Goal: Task Accomplishment & Management: Use online tool/utility

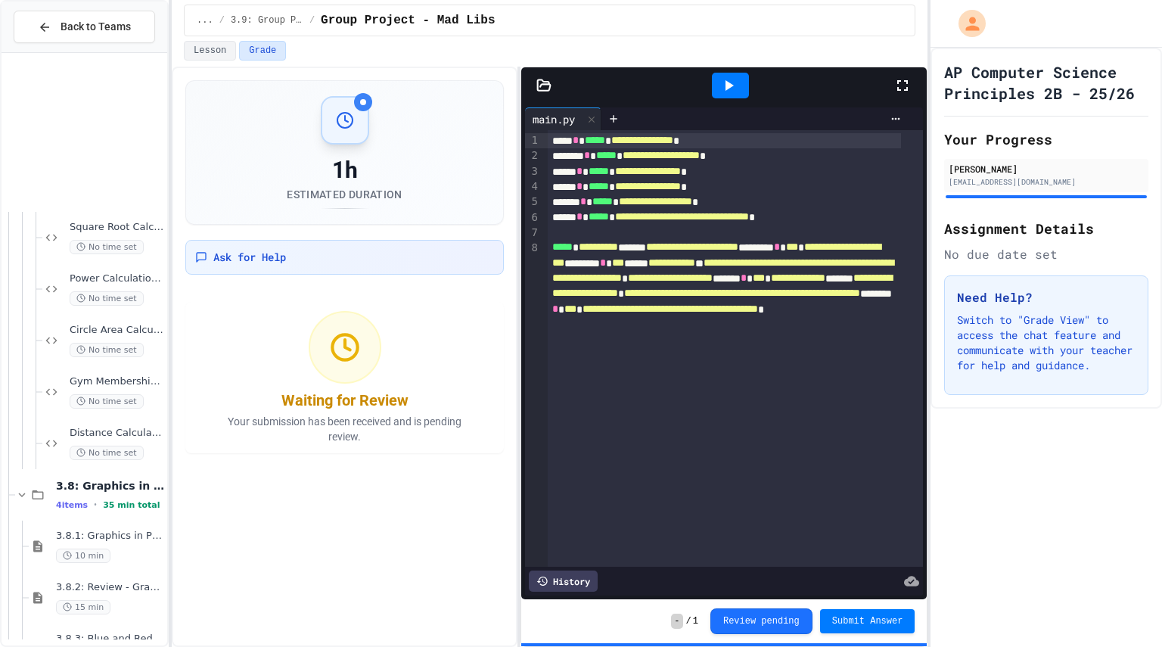
scroll to position [5716, 0]
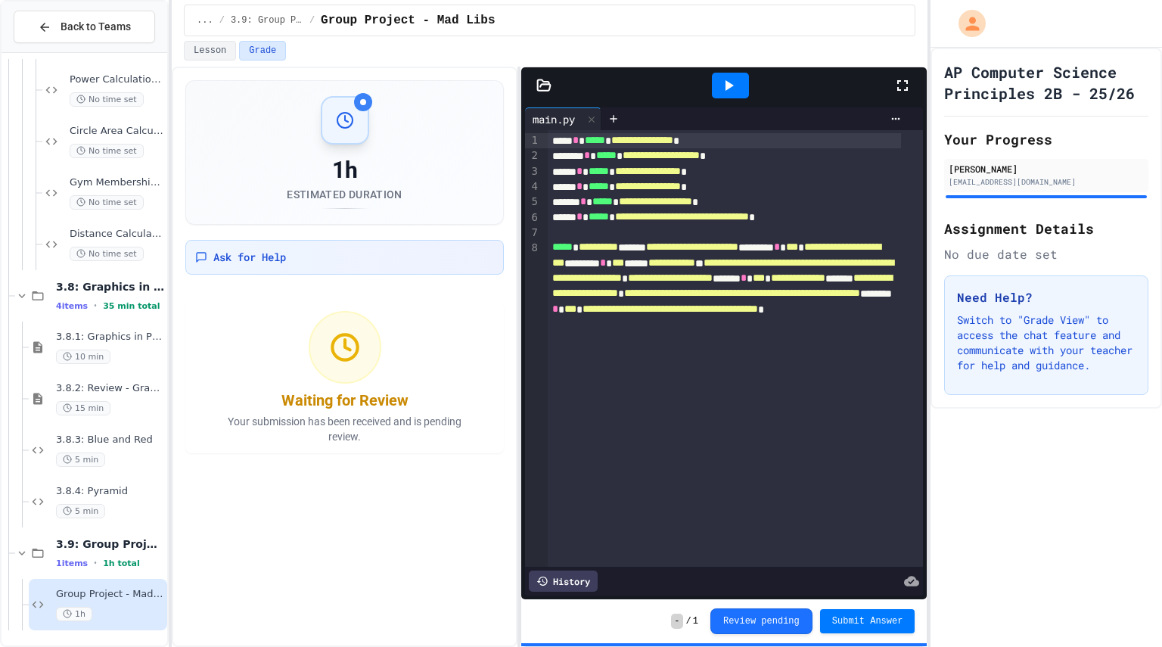
click at [119, 600] on span "Group Project - Mad Libs" at bounding box center [110, 594] width 108 height 13
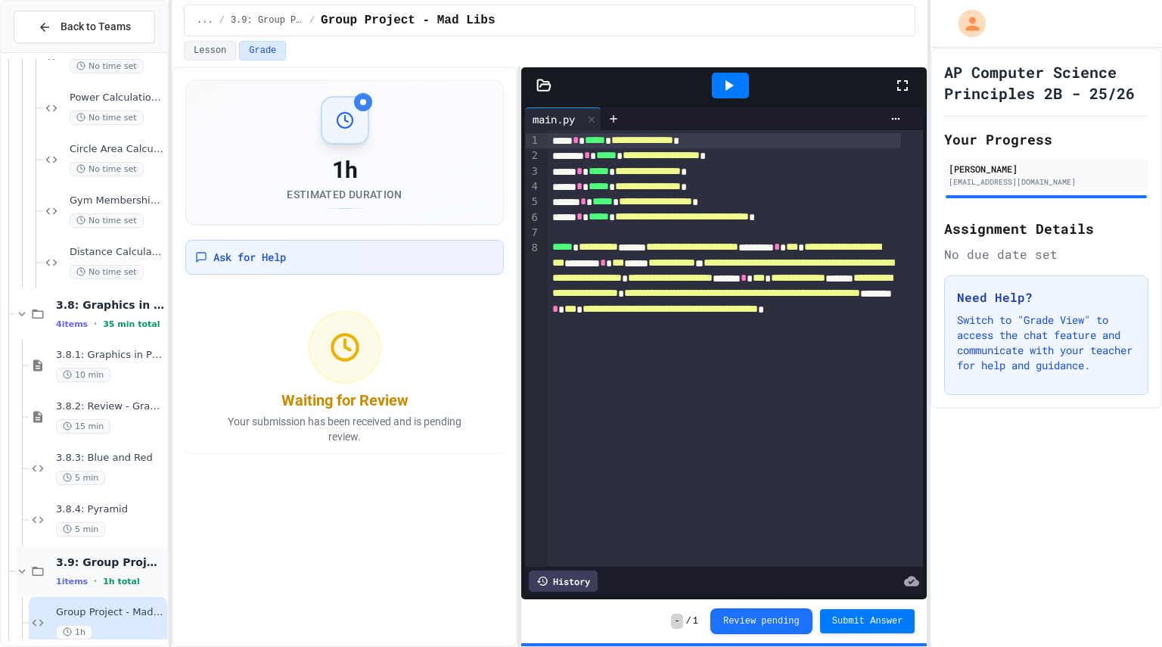
click at [119, 590] on div "3.9: Group Project - Mad Libs 1 items • 1h total" at bounding box center [91, 571] width 152 height 51
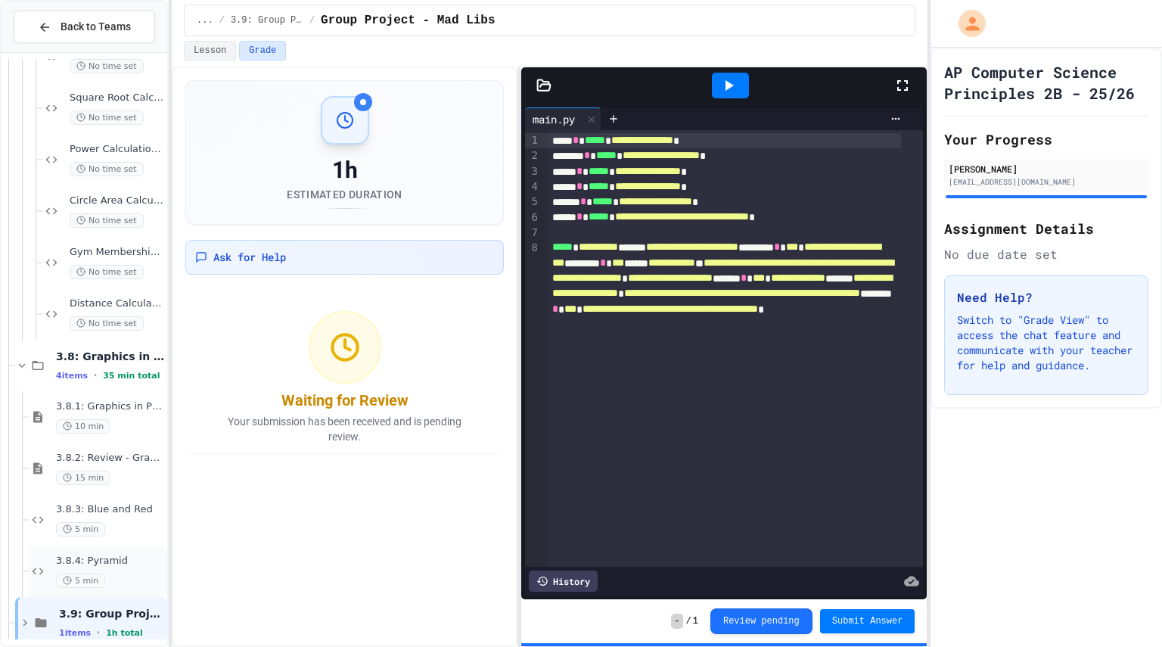
scroll to position [5665, 0]
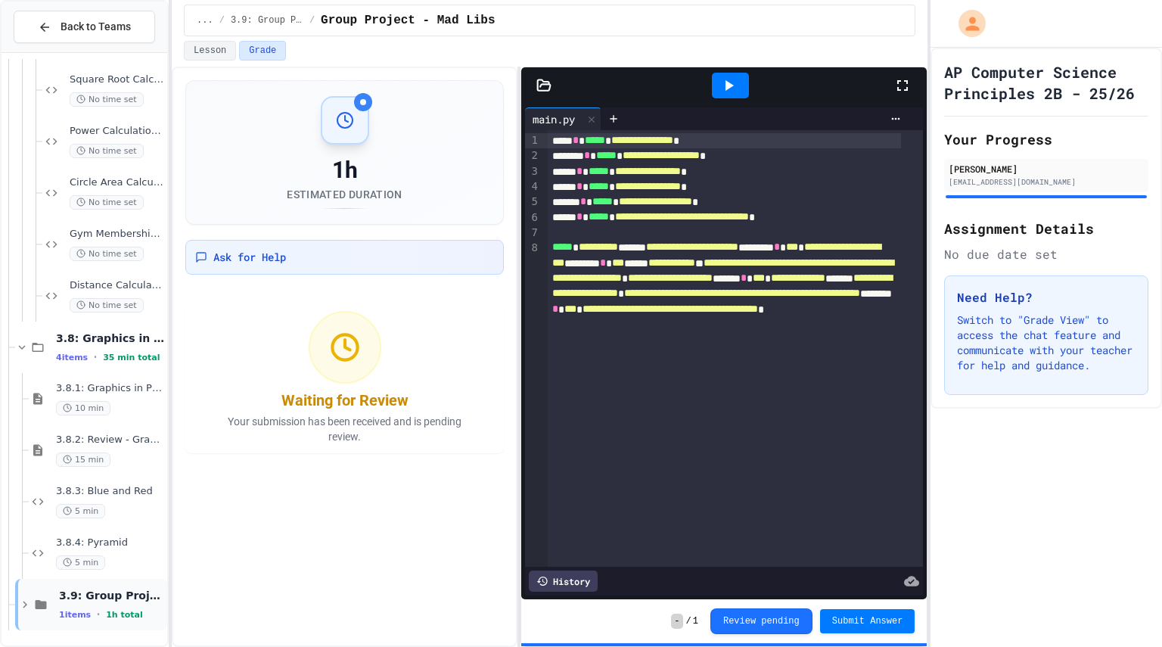
click at [120, 605] on div "3.9: Group Project - Mad Libs 1 items • 1h total" at bounding box center [111, 605] width 105 height 32
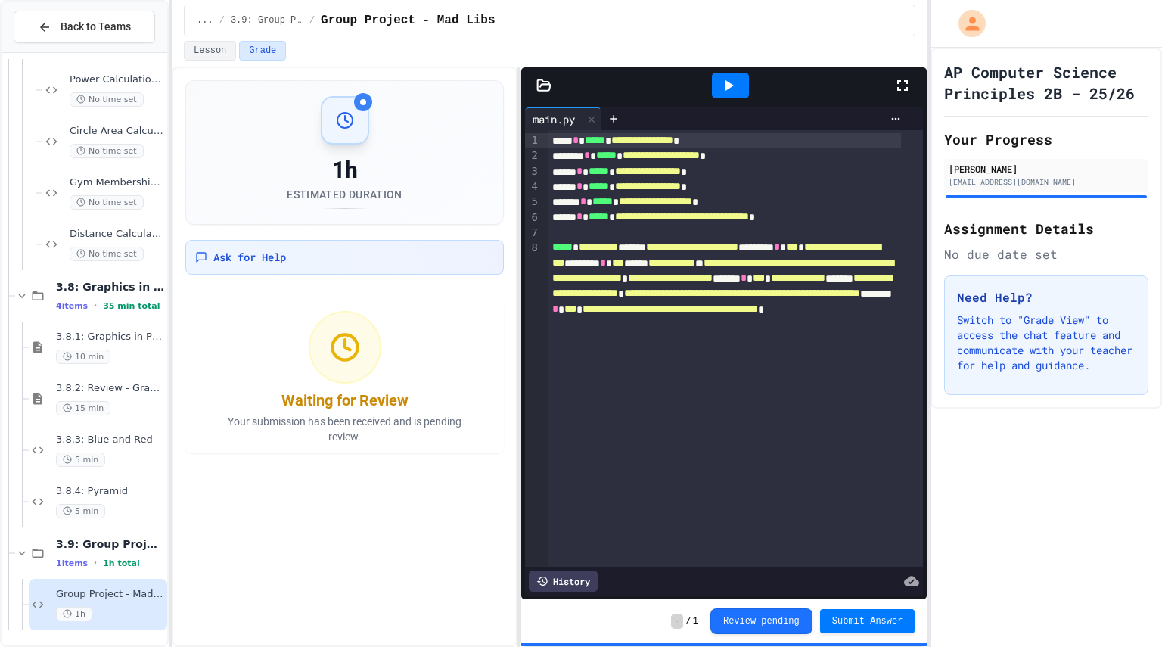
click at [724, 78] on icon at bounding box center [729, 85] width 18 height 18
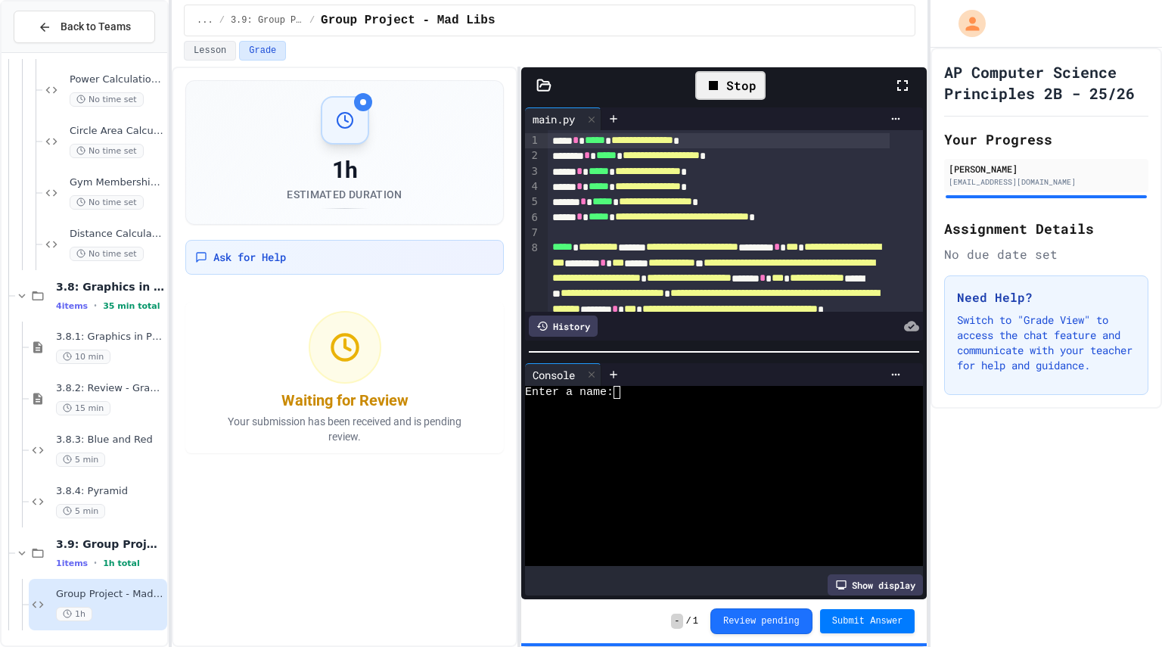
click at [724, 78] on div "Stop" at bounding box center [730, 85] width 70 height 29
click at [676, 412] on div at bounding box center [712, 418] width 375 height 13
click at [627, 386] on div "Enter a name:" at bounding box center [712, 392] width 375 height 13
click at [622, 386] on textarea "*" at bounding box center [624, 392] width 7 height 13
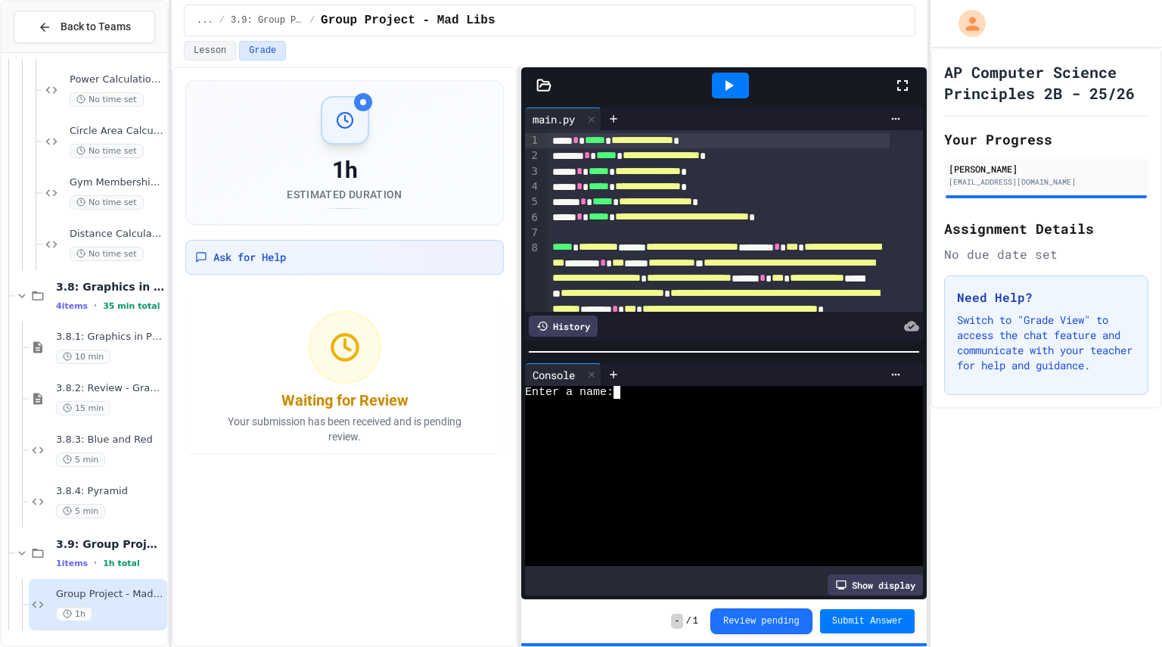
type textarea "**"
click at [622, 386] on textarea "**" at bounding box center [624, 392] width 7 height 13
click at [646, 452] on div at bounding box center [712, 456] width 375 height 13
click at [623, 386] on textarea "**" at bounding box center [624, 392] width 7 height 13
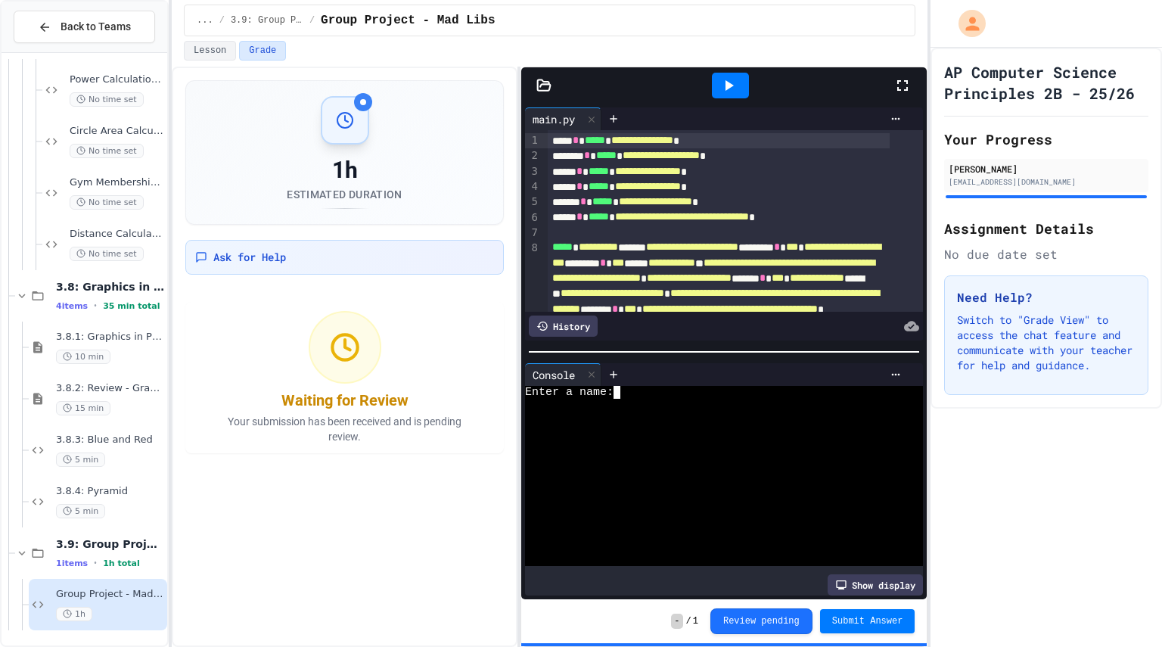
click at [613, 386] on span "Enter a name:" at bounding box center [569, 392] width 89 height 13
click at [590, 369] on icon at bounding box center [592, 374] width 11 height 11
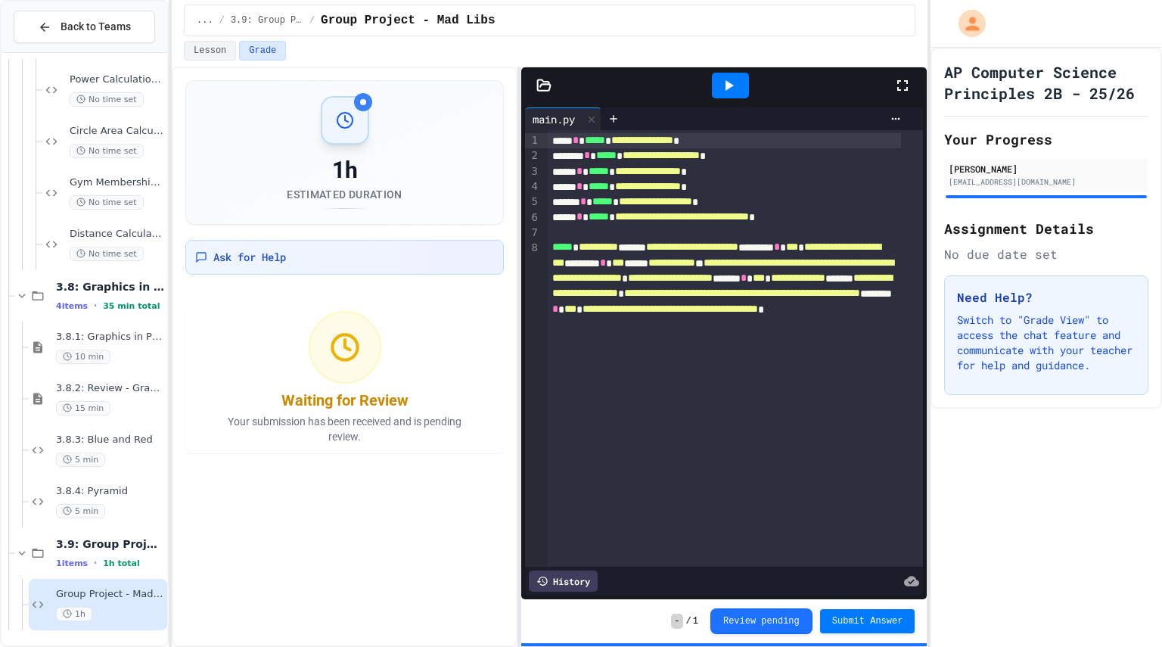
click at [736, 82] on icon at bounding box center [729, 85] width 18 height 18
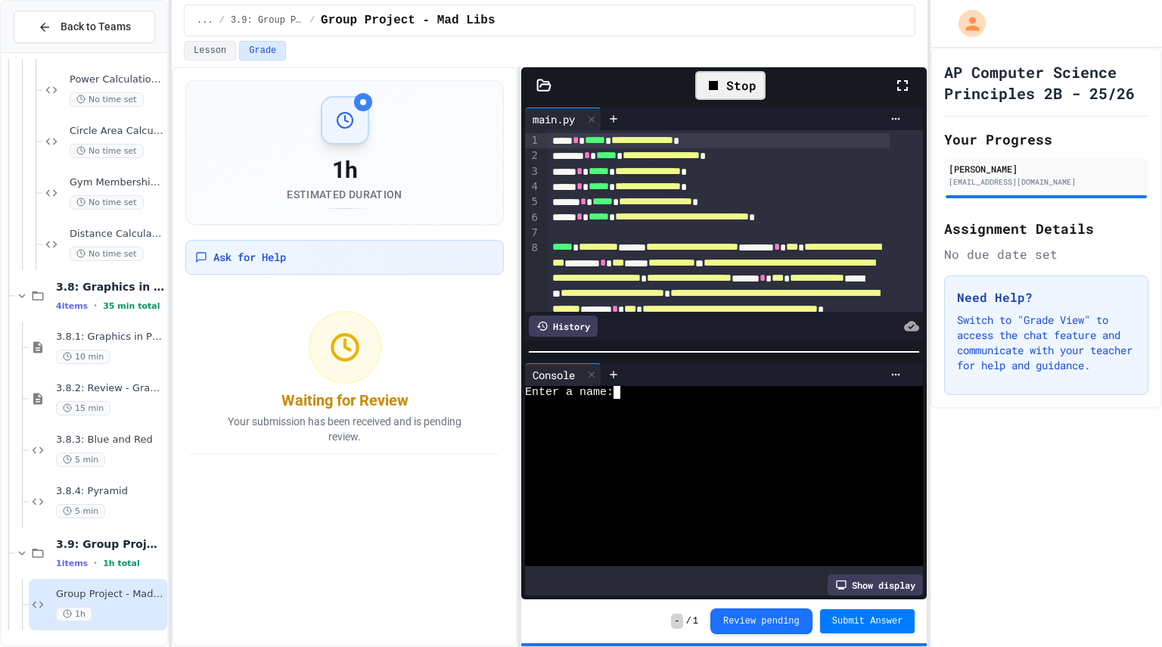
click at [681, 386] on div "Enter a name:" at bounding box center [712, 392] width 375 height 13
type textarea "*"
type textarea "***"
type textarea "*"
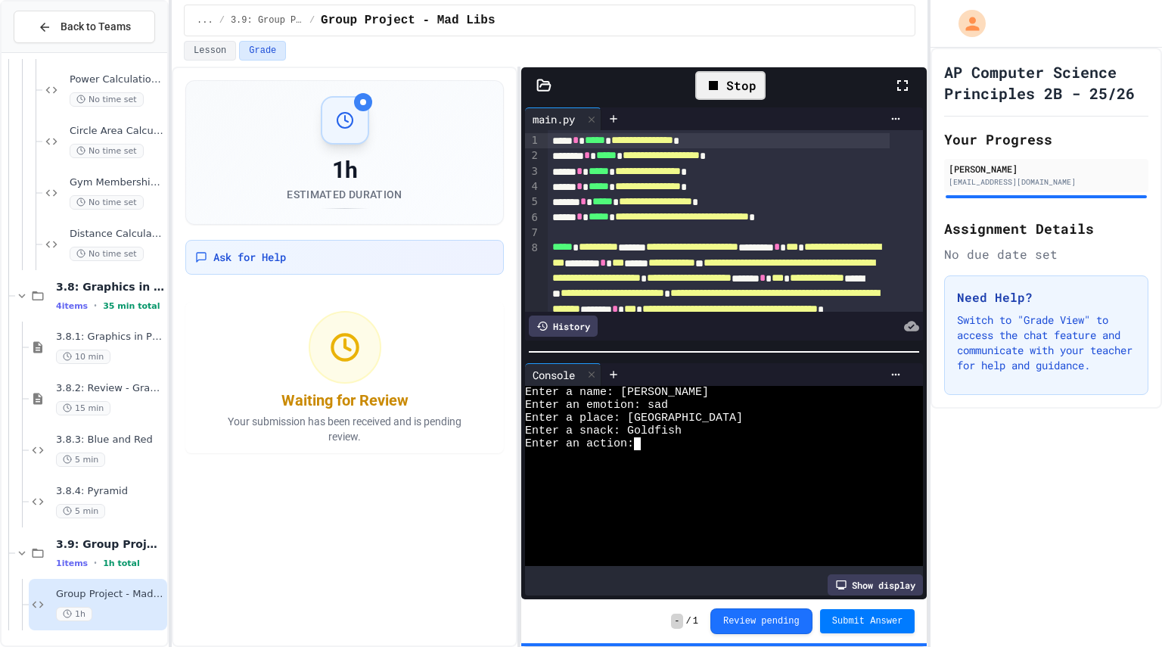
scroll to position [0, 1]
type textarea "**"
type textarea "*"
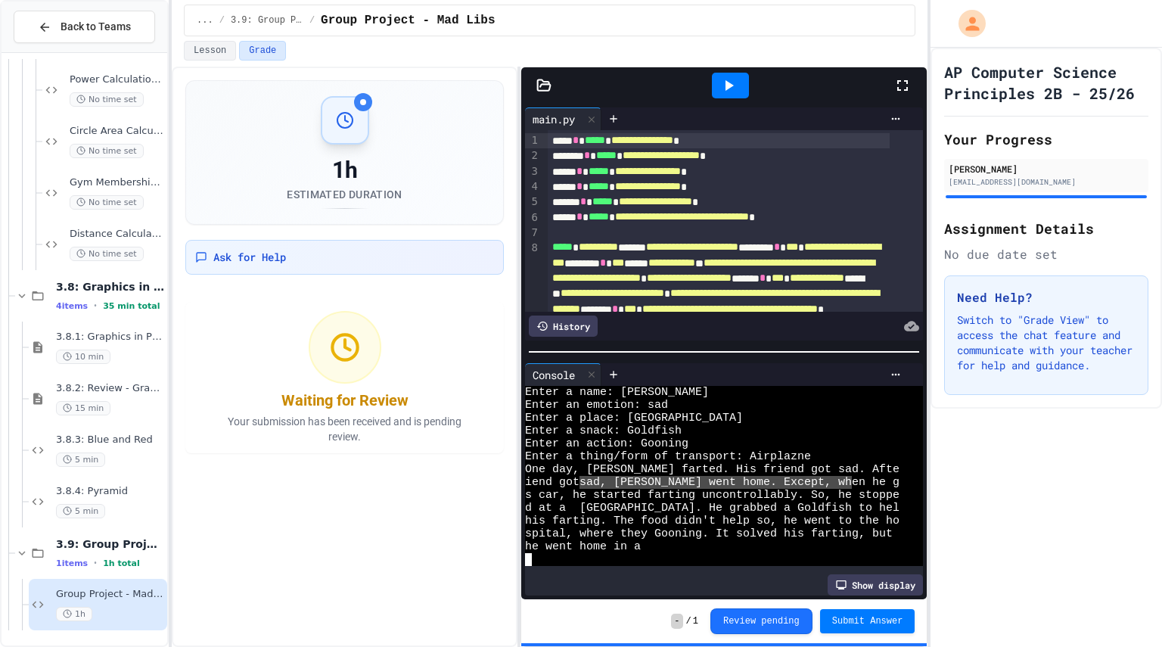
drag, startPoint x: 589, startPoint y: 474, endPoint x: 755, endPoint y: 473, distance: 166.5
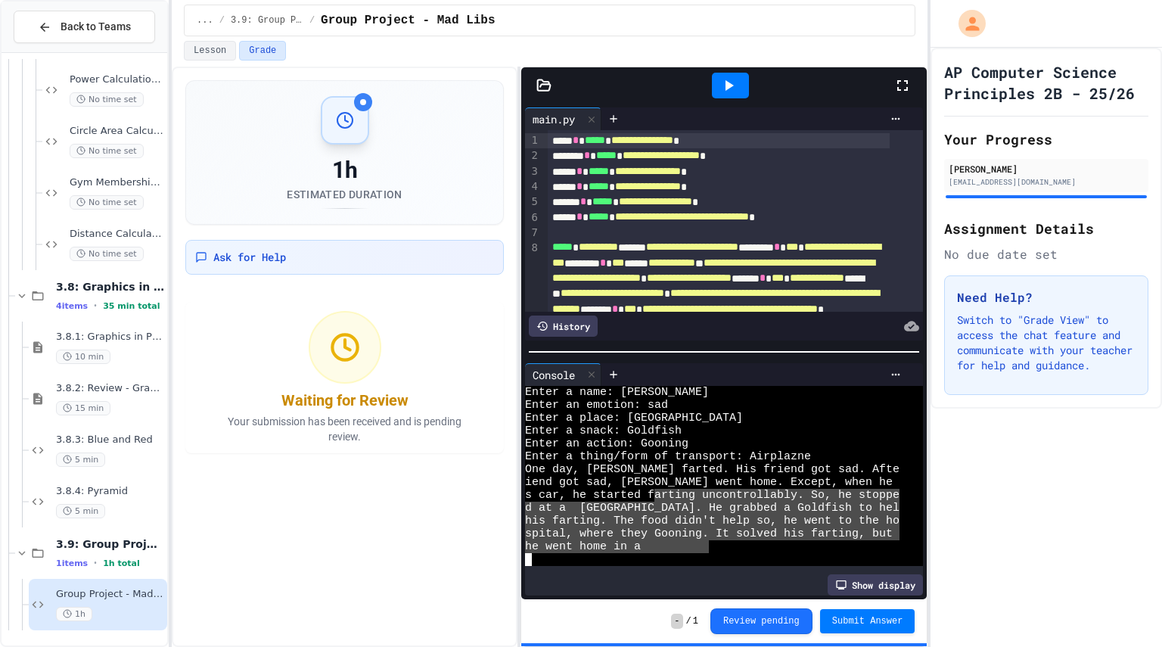
drag, startPoint x: 652, startPoint y: 484, endPoint x: 707, endPoint y: 540, distance: 78.7
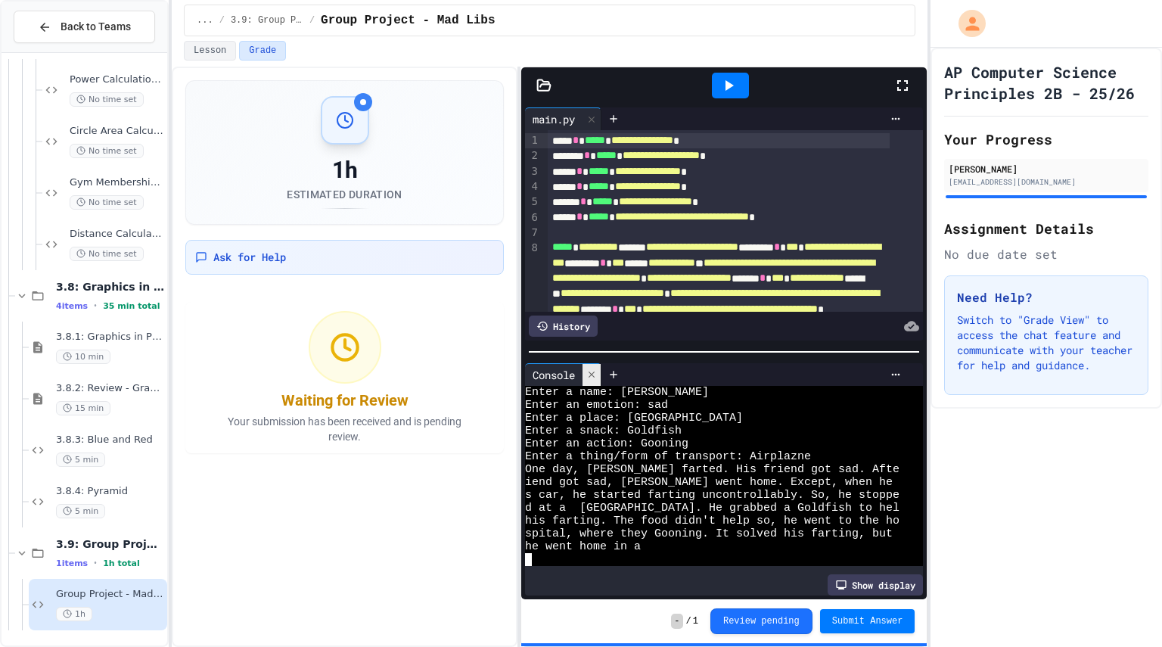
click at [593, 372] on icon at bounding box center [592, 375] width 6 height 6
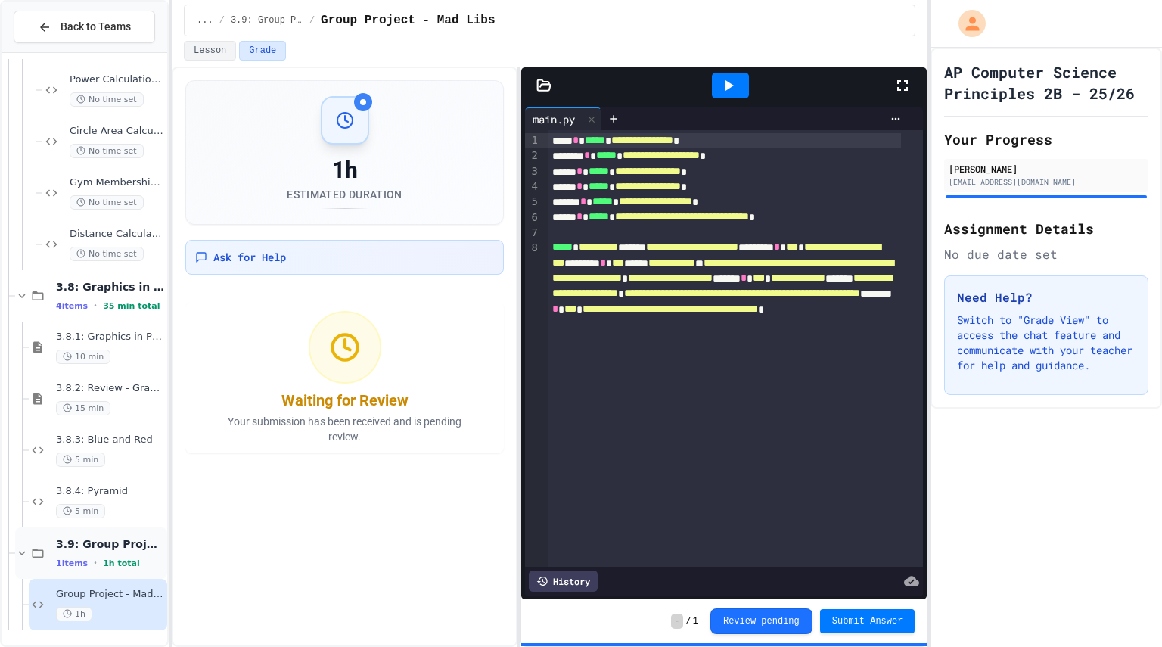
click at [119, 537] on span "3.9: Group Project - Mad Libs" at bounding box center [110, 544] width 108 height 14
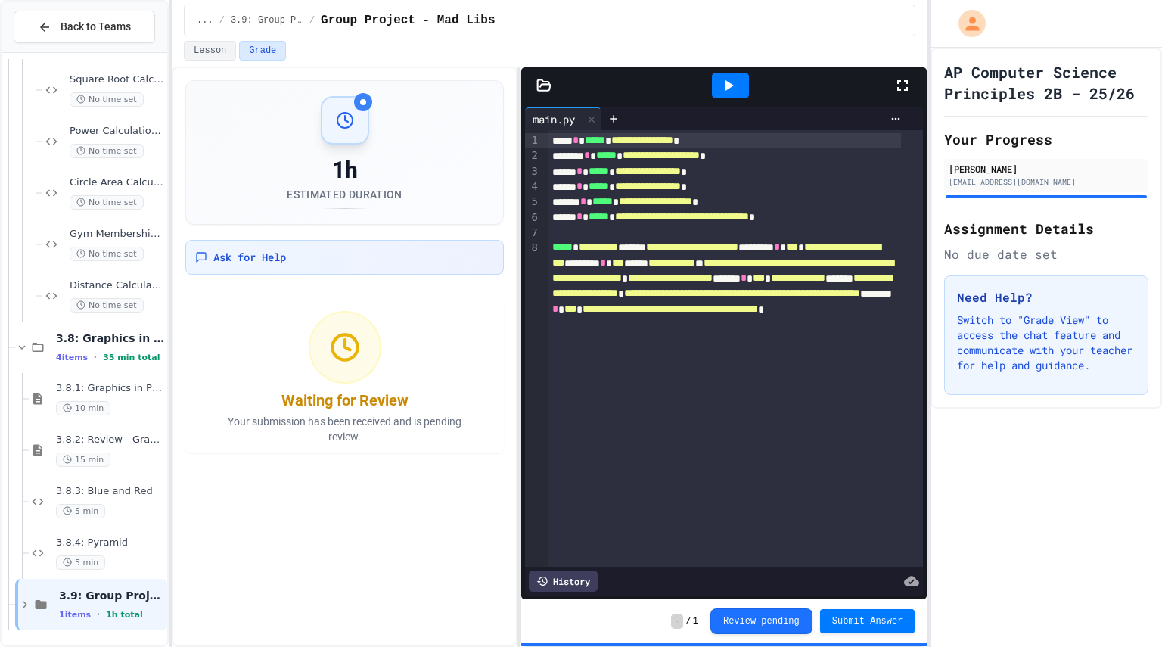
scroll to position [5646, 0]
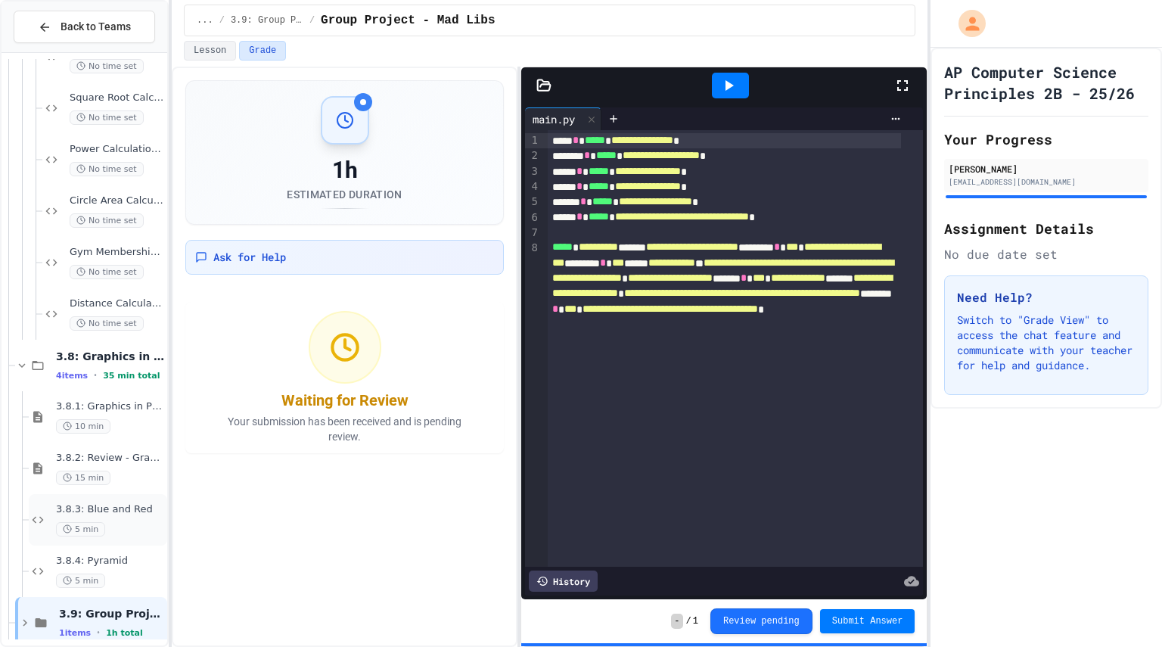
click at [132, 515] on span "3.8.3: Blue and Red" at bounding box center [110, 509] width 108 height 13
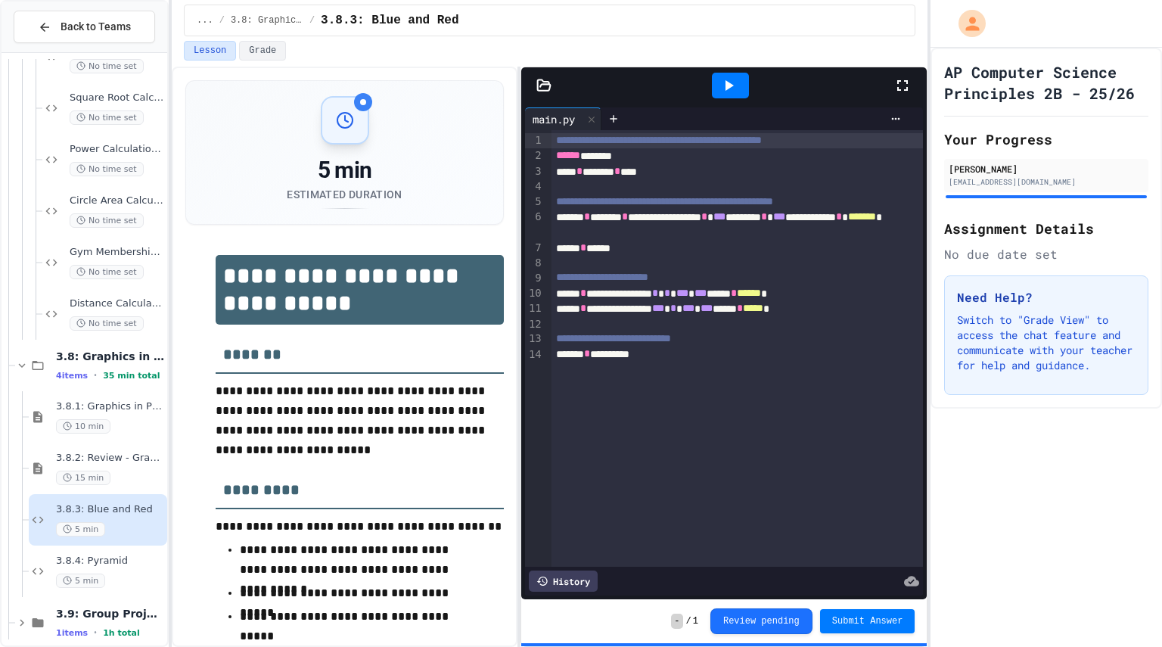
scroll to position [5665, 0]
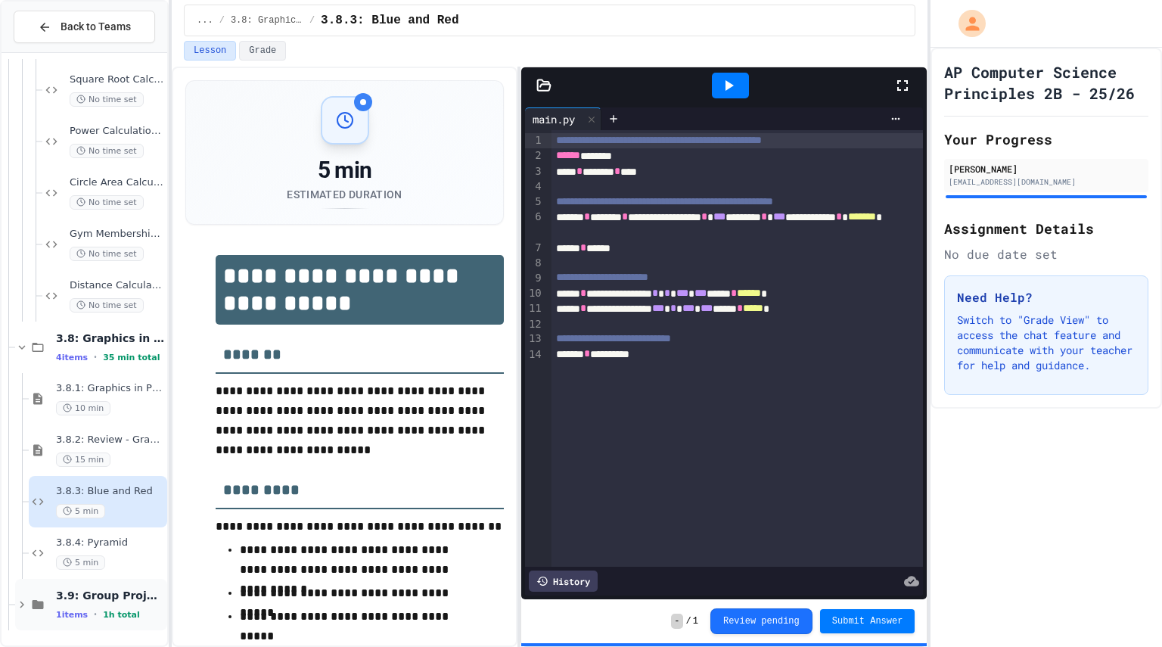
click at [79, 605] on div "3.9: Group Project - Mad Libs 1 items • 1h total" at bounding box center [110, 605] width 108 height 32
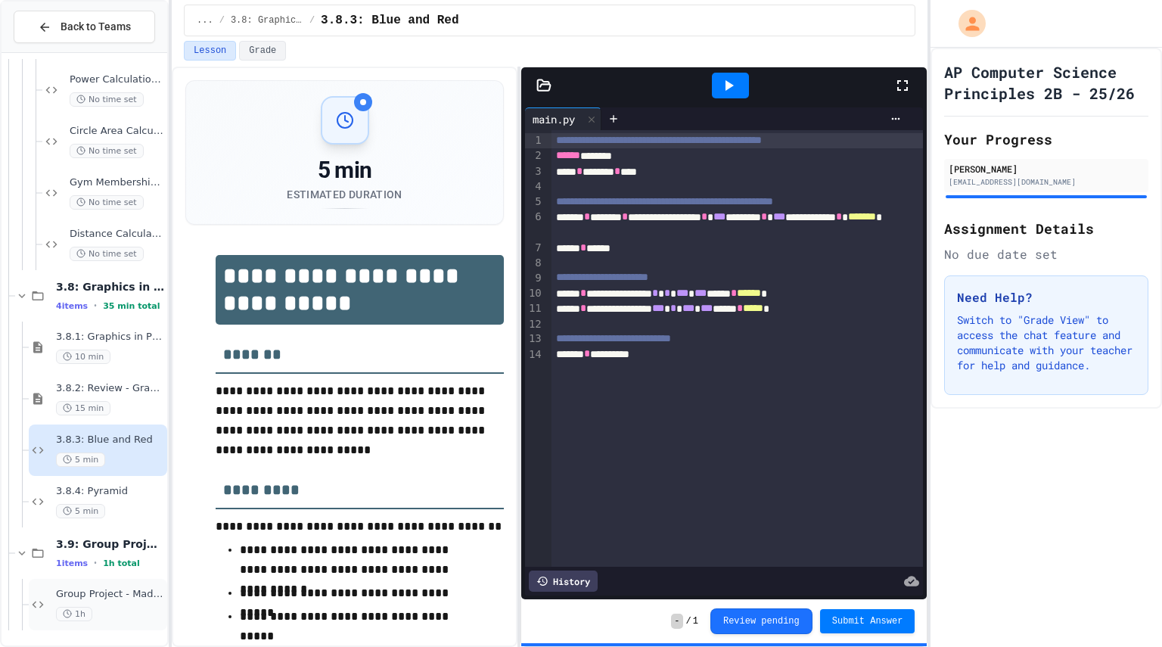
click at [94, 598] on span "Group Project - Mad Libs" at bounding box center [110, 594] width 108 height 13
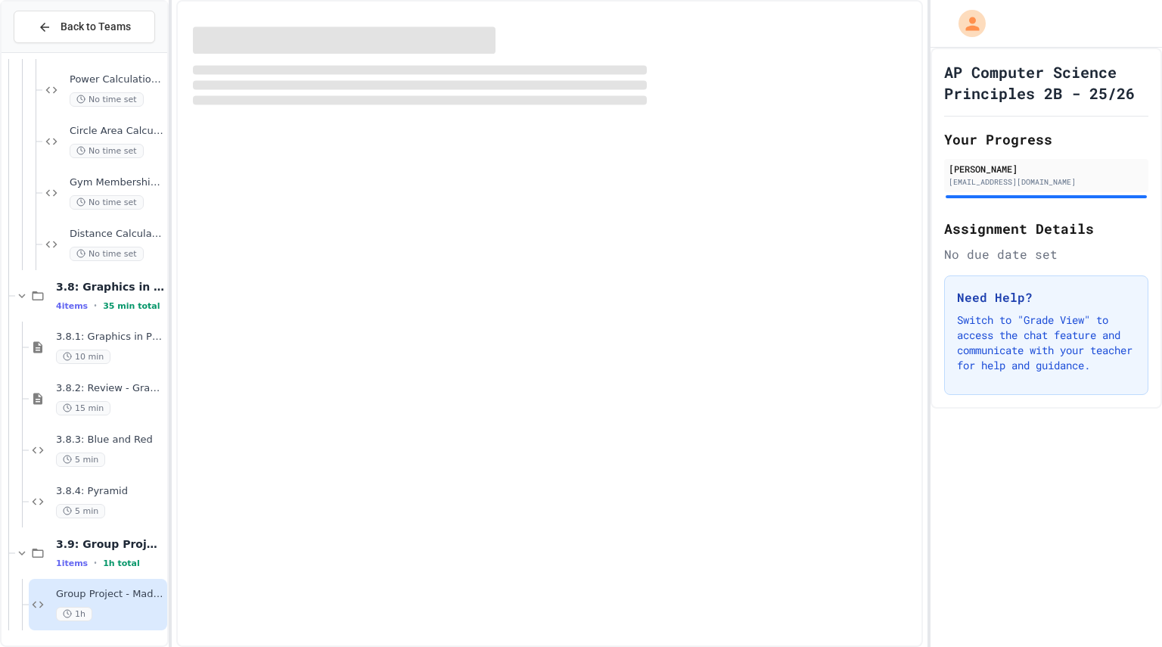
scroll to position [5698, 0]
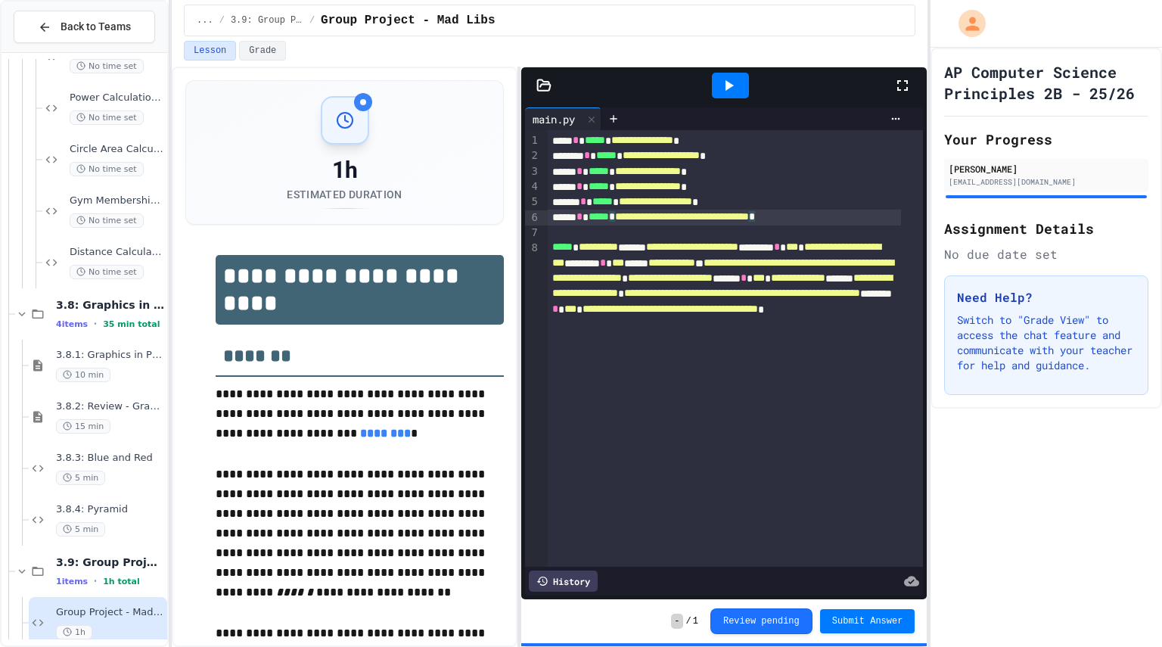
click at [848, 213] on div "**********" at bounding box center [724, 217] width 353 height 15
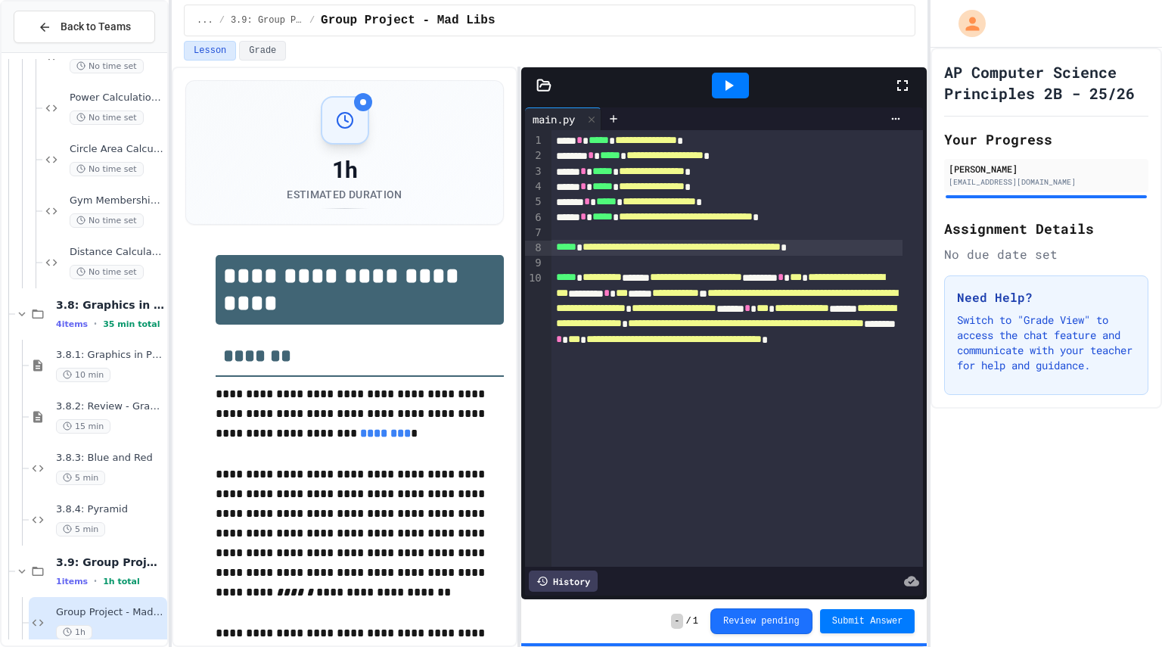
click at [733, 86] on icon at bounding box center [730, 85] width 8 height 11
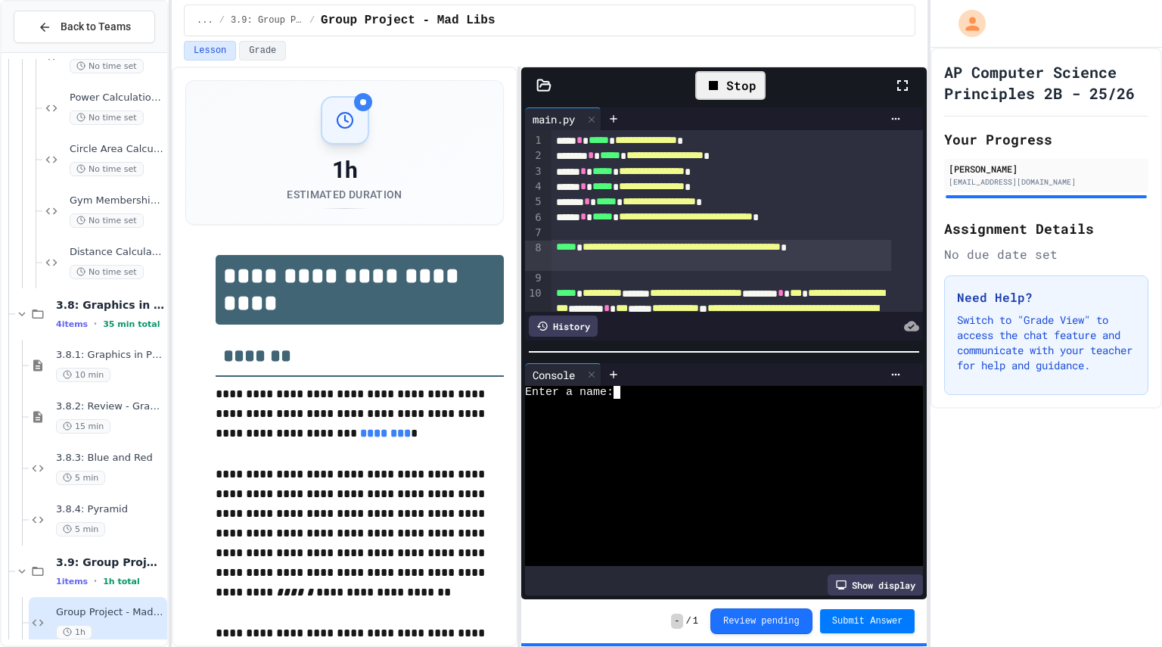
click at [711, 399] on div at bounding box center [712, 405] width 375 height 13
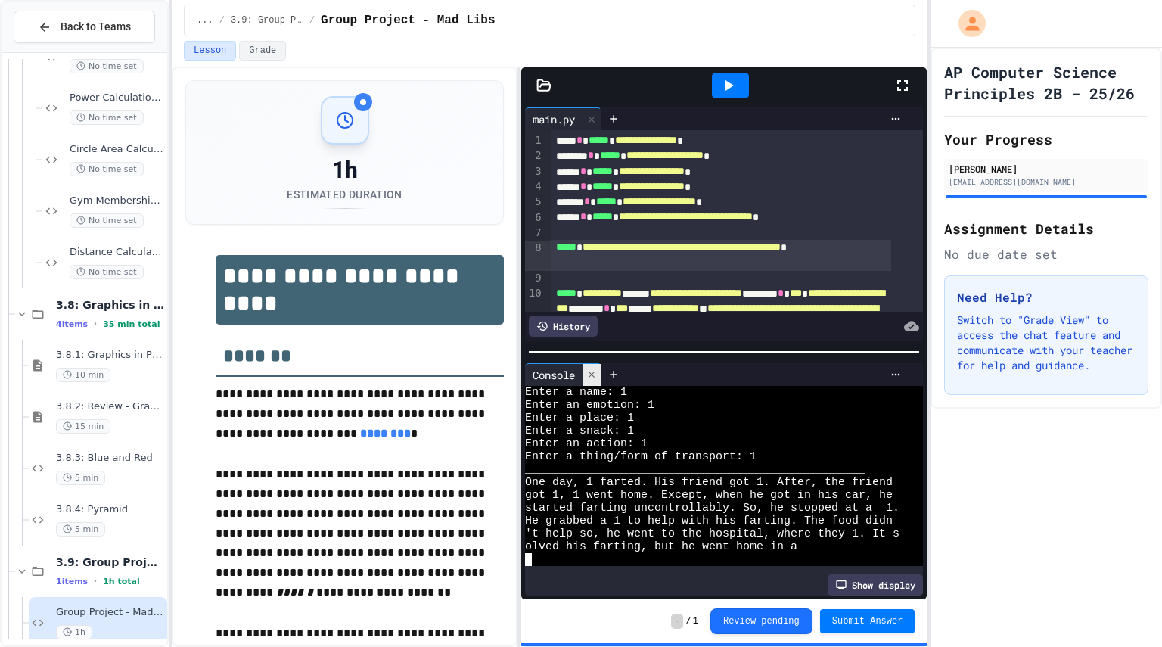
click at [593, 372] on icon at bounding box center [592, 375] width 6 height 6
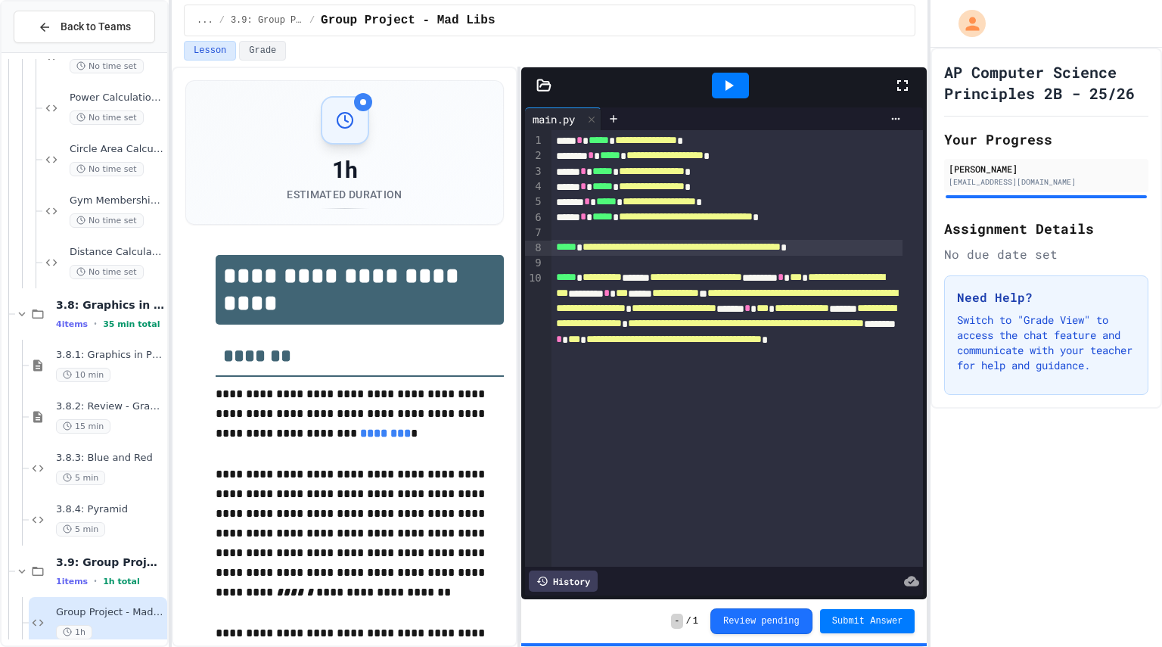
click at [661, 393] on div "**********" at bounding box center [727, 331] width 350 height 123
click at [742, 76] on div at bounding box center [730, 86] width 37 height 26
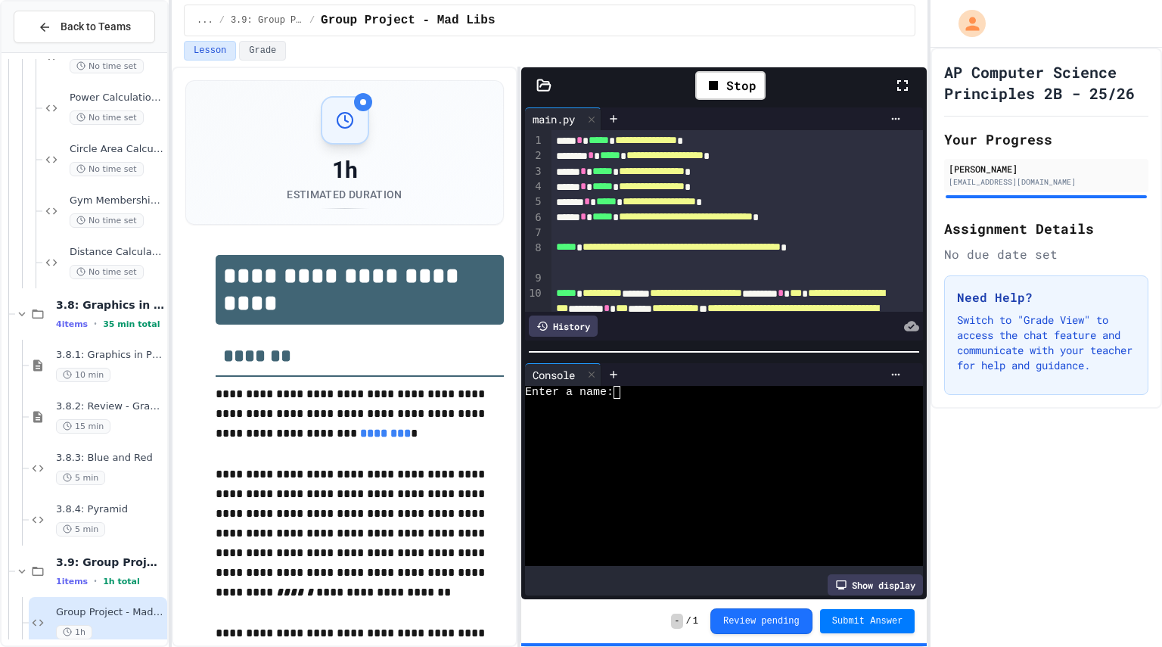
click at [708, 425] on div at bounding box center [712, 431] width 375 height 13
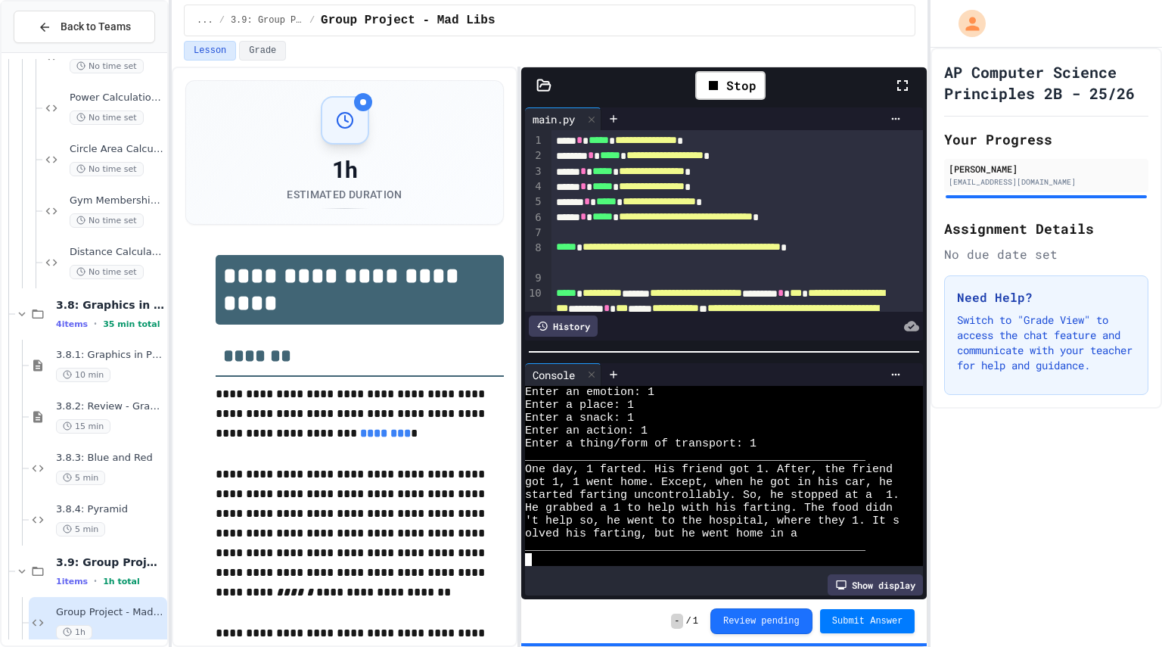
scroll to position [13, 0]
click at [595, 371] on icon at bounding box center [592, 374] width 11 height 11
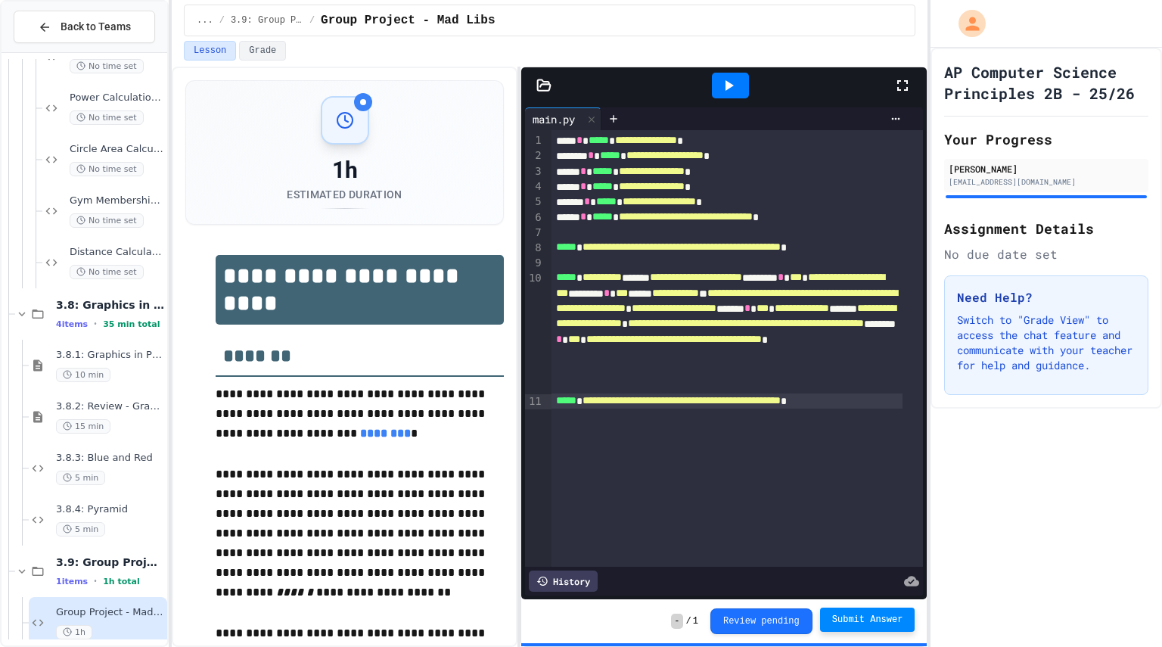
click at [881, 619] on span "Submit Answer" at bounding box center [867, 620] width 71 height 12
